Goal: Task Accomplishment & Management: Use online tool/utility

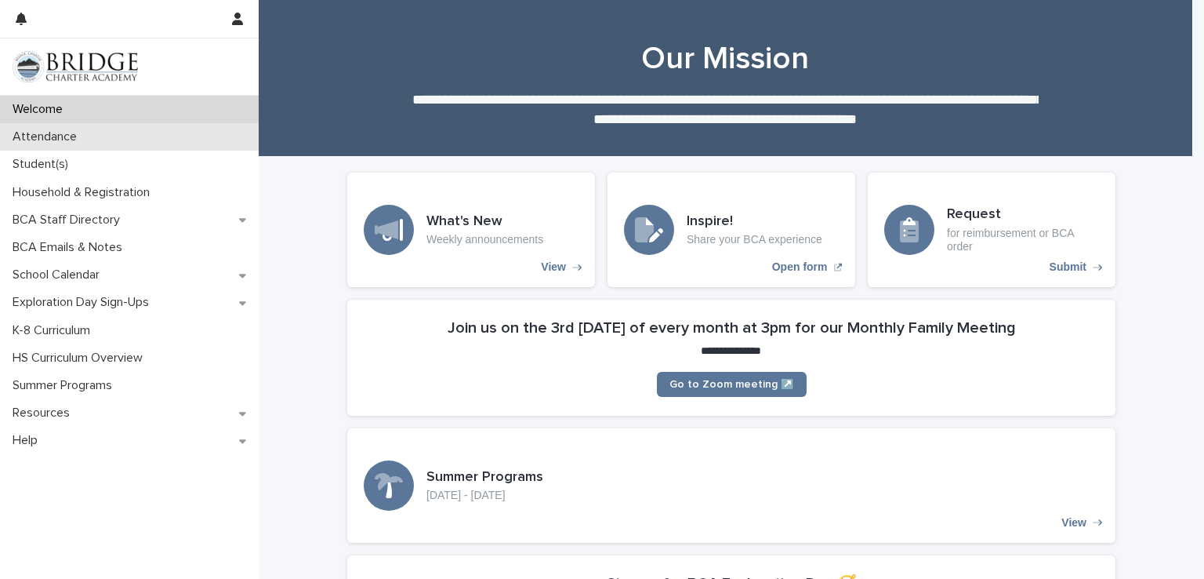
click at [129, 142] on div "Attendance" at bounding box center [129, 136] width 259 height 27
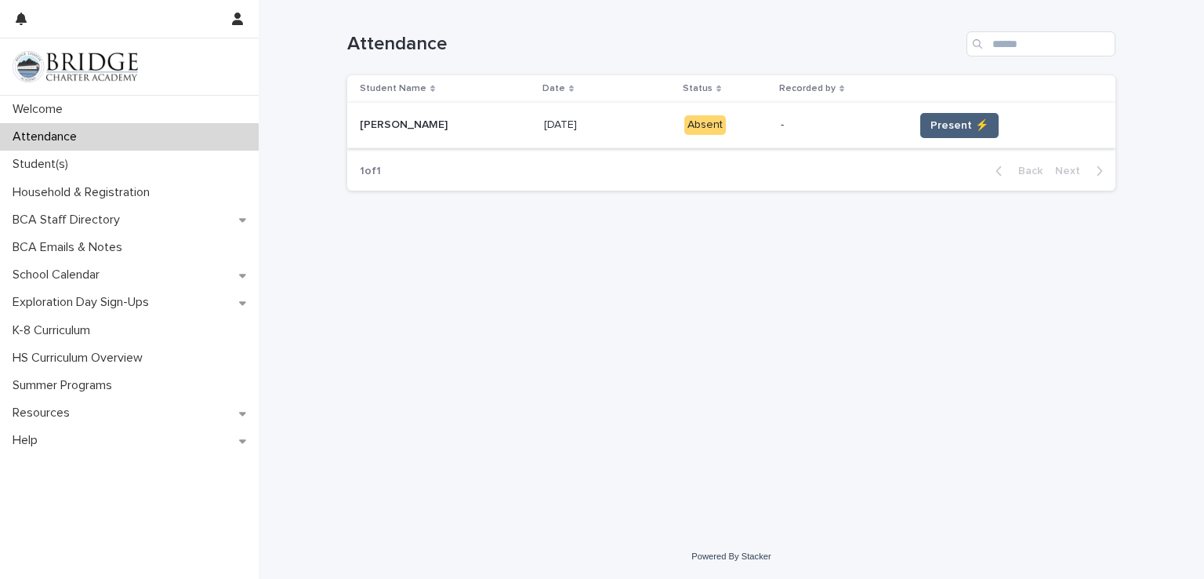
click at [940, 118] on span "Present ⚡" at bounding box center [960, 126] width 58 height 16
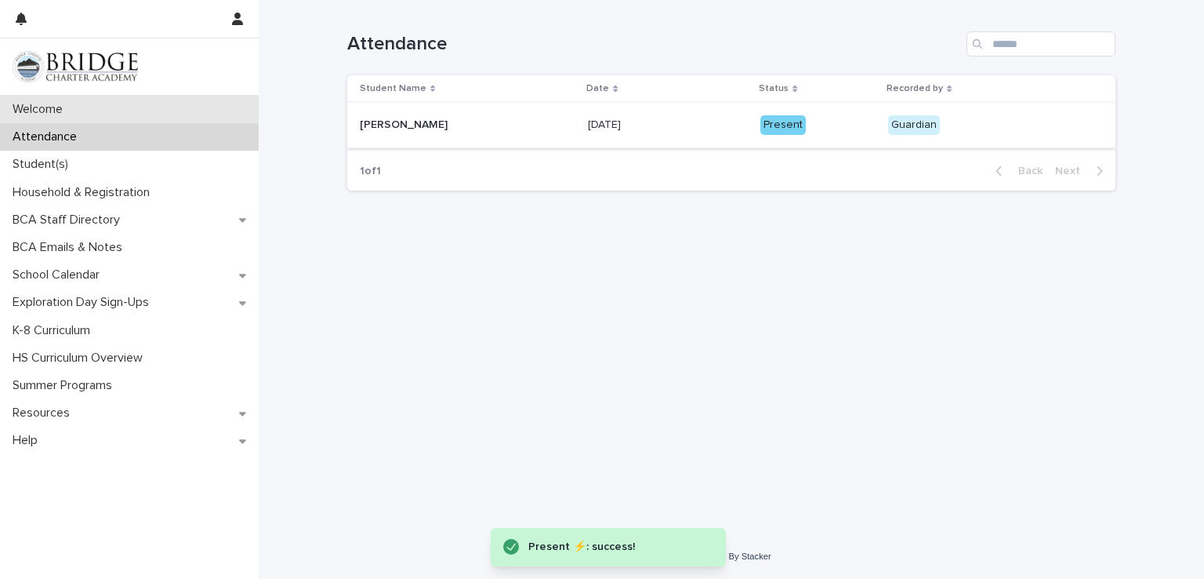
click at [179, 109] on div "Welcome" at bounding box center [129, 109] width 259 height 27
